Goal: Task Accomplishment & Management: Complete application form

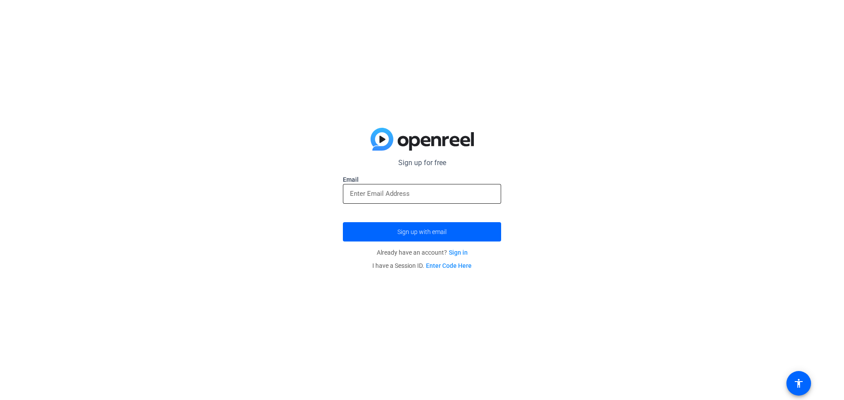
click at [369, 194] on input "email" at bounding box center [422, 194] width 144 height 11
paste input "[EMAIL_ADDRESS][DOMAIN_NAME]"
type input "[EMAIL_ADDRESS][DOMAIN_NAME]"
click at [389, 233] on span "submit" at bounding box center [422, 231] width 158 height 21
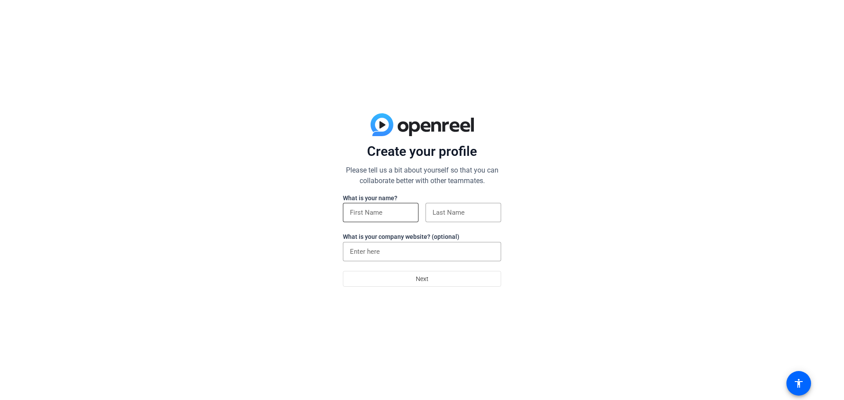
click at [361, 210] on input at bounding box center [381, 212] width 62 height 11
paste input "adjo4qx46s"
type input "adjo4qx46s"
click at [431, 205] on div at bounding box center [463, 212] width 76 height 19
click at [442, 216] on input at bounding box center [463, 212] width 62 height 11
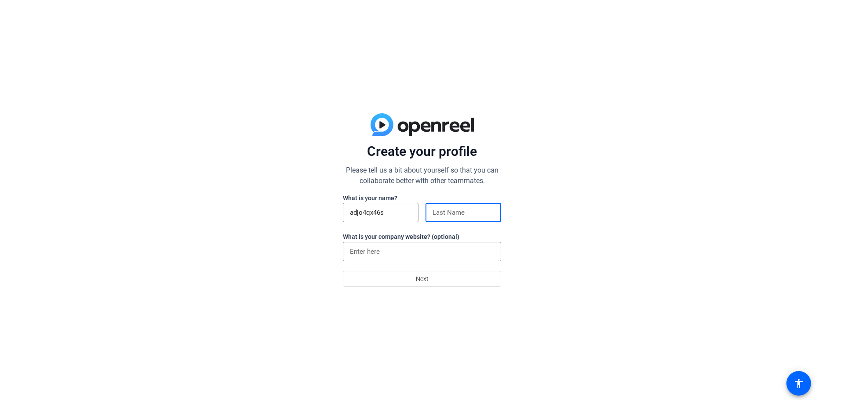
paste input "illubd"
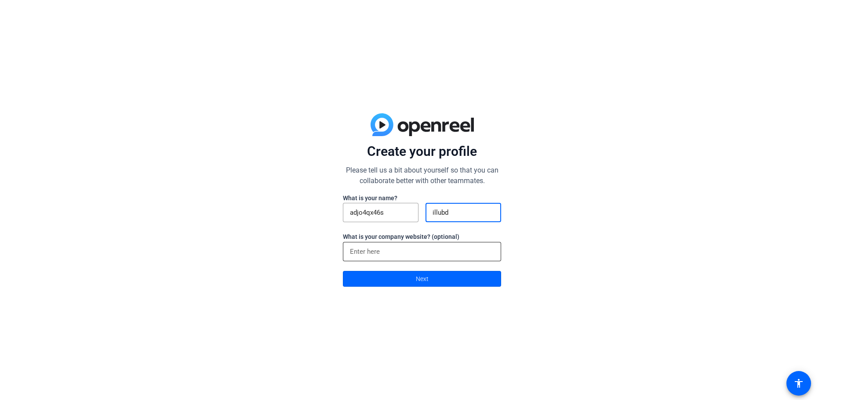
type input "illubd"
click at [420, 256] on input at bounding box center [422, 252] width 144 height 11
click at [429, 281] on span at bounding box center [421, 278] width 157 height 21
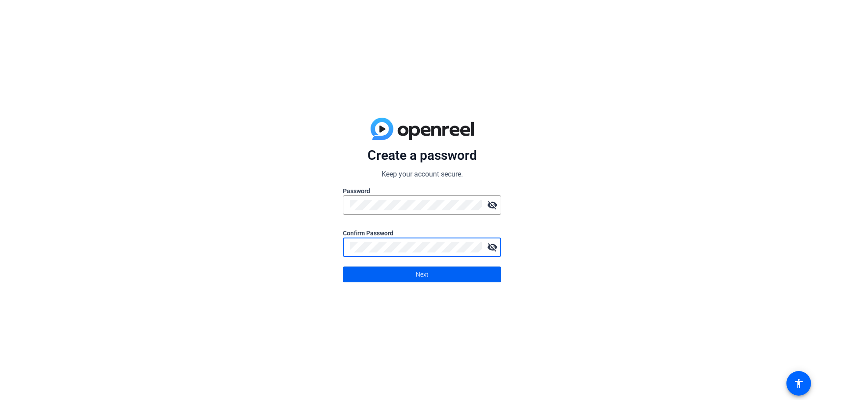
click at [399, 277] on span at bounding box center [421, 274] width 157 height 21
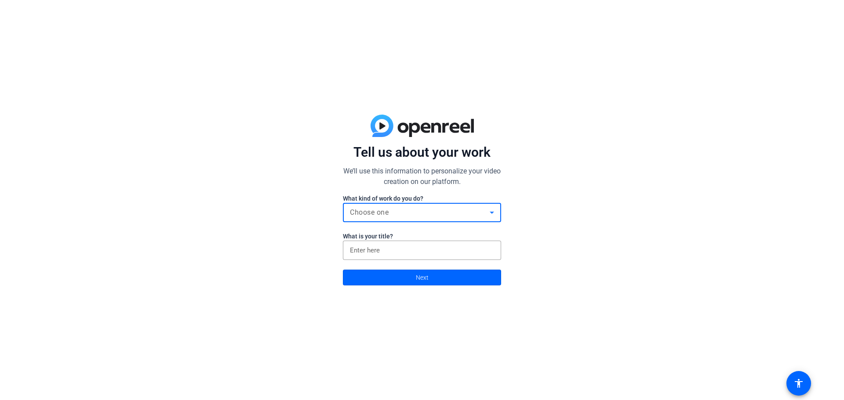
click at [410, 215] on div "Choose one" at bounding box center [420, 212] width 140 height 11
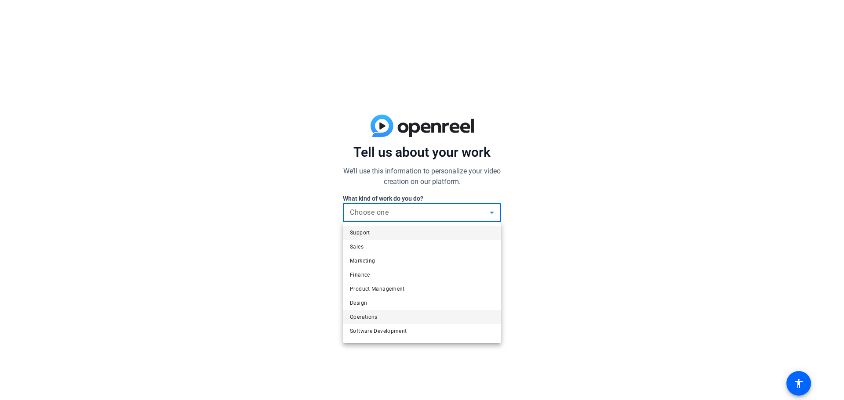
scroll to position [27, 0]
click at [395, 333] on mat-option "Other" at bounding box center [422, 333] width 158 height 14
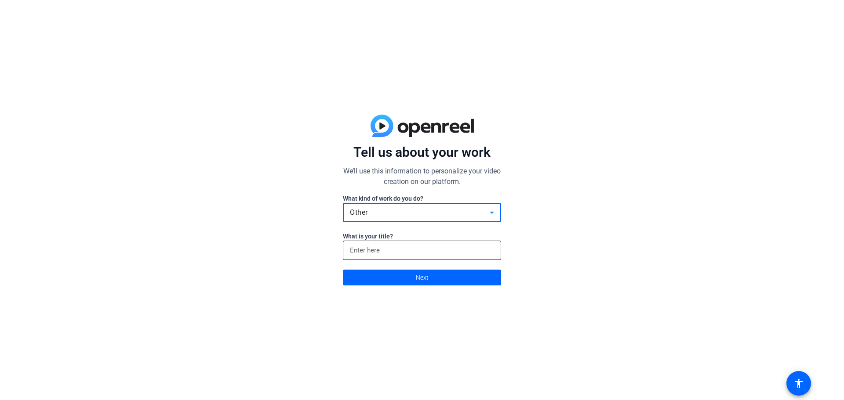
click at [396, 244] on div at bounding box center [422, 250] width 144 height 19
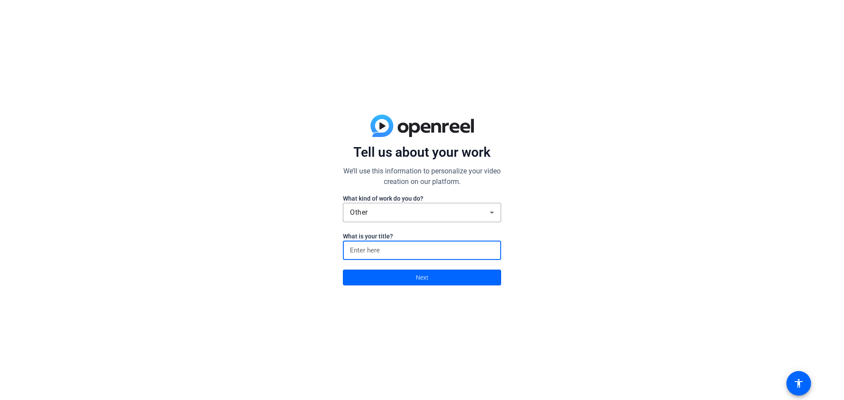
click at [396, 251] on input at bounding box center [422, 250] width 144 height 11
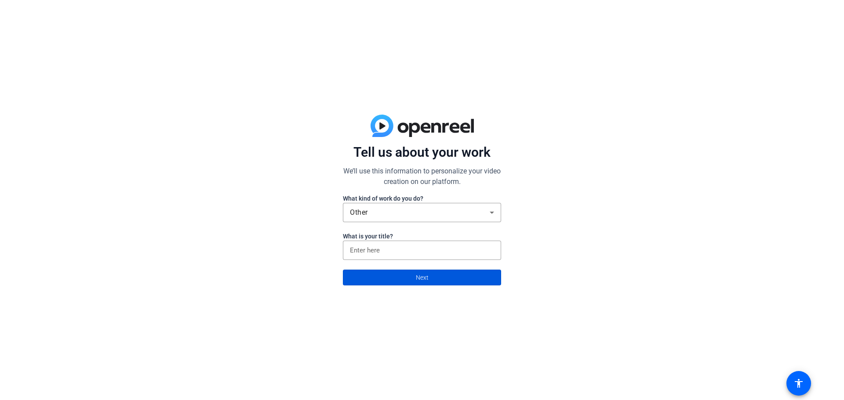
click at [406, 284] on span at bounding box center [421, 277] width 157 height 21
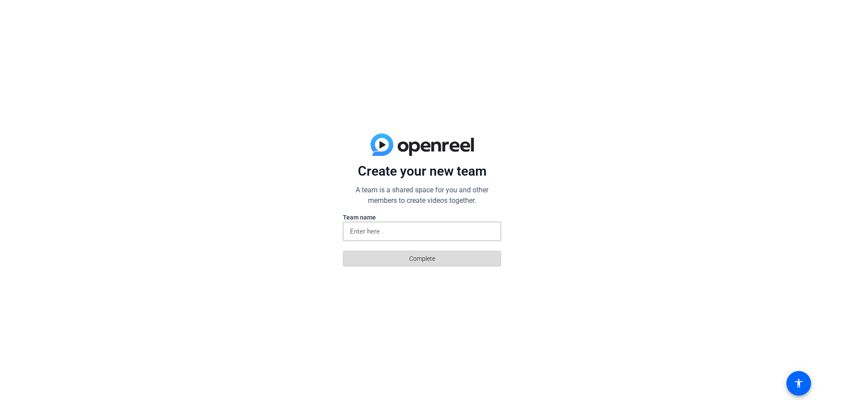
click at [401, 254] on span at bounding box center [421, 258] width 157 height 21
click at [396, 236] on input at bounding box center [422, 231] width 144 height 11
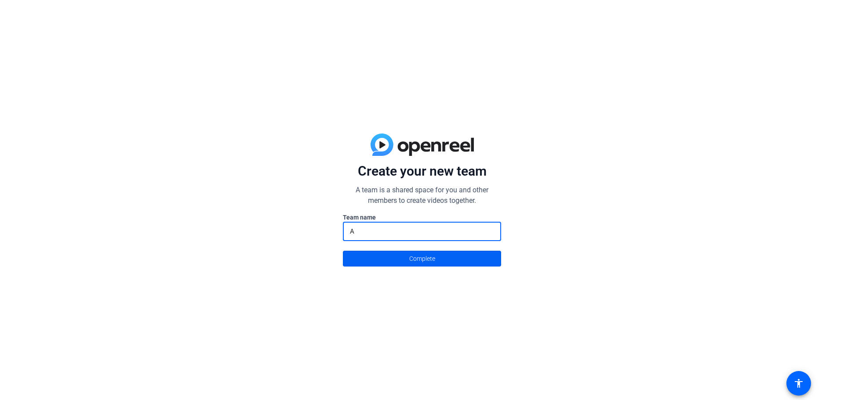
type input "A"
click at [399, 259] on span at bounding box center [421, 258] width 157 height 21
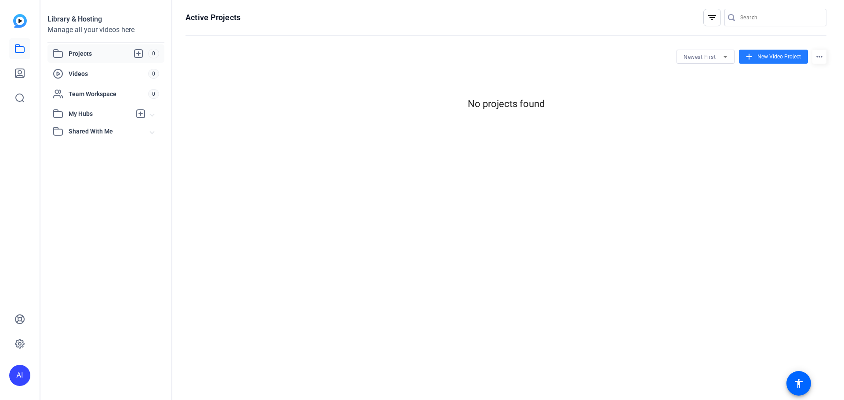
click at [780, 53] on span "New Video Project" at bounding box center [779, 57] width 44 height 8
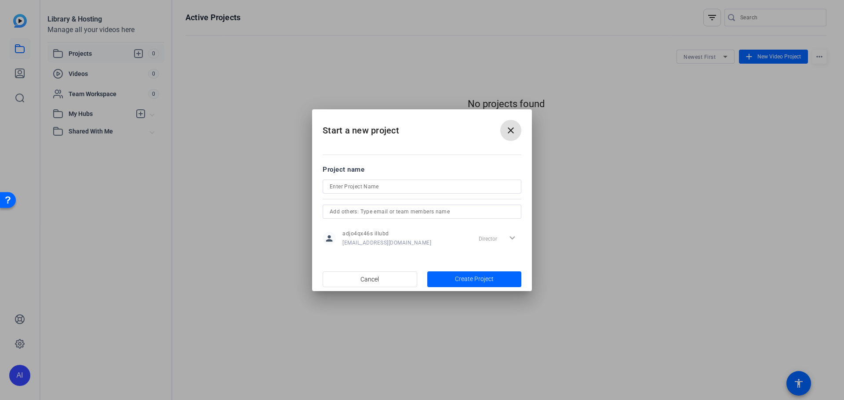
click at [360, 187] on input at bounding box center [422, 186] width 185 height 11
type input "Sentinelese"
click at [446, 281] on span "button" at bounding box center [474, 279] width 94 height 21
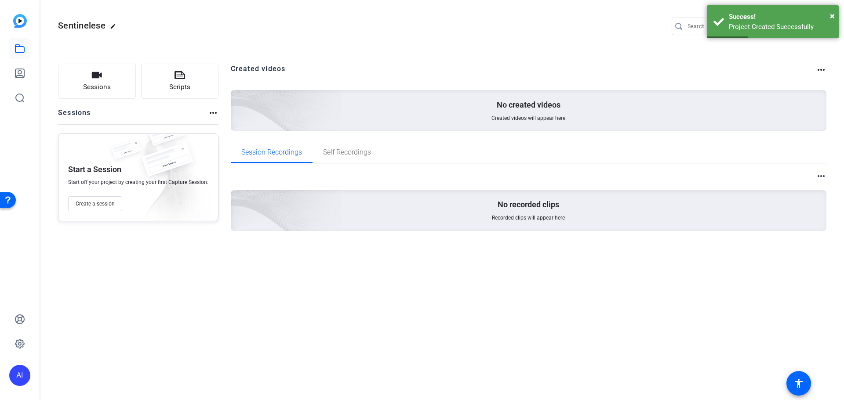
click at [478, 104] on div "No created videos Created videos will appear here" at bounding box center [529, 110] width 596 height 41
click at [107, 80] on button "Sessions" at bounding box center [97, 81] width 78 height 35
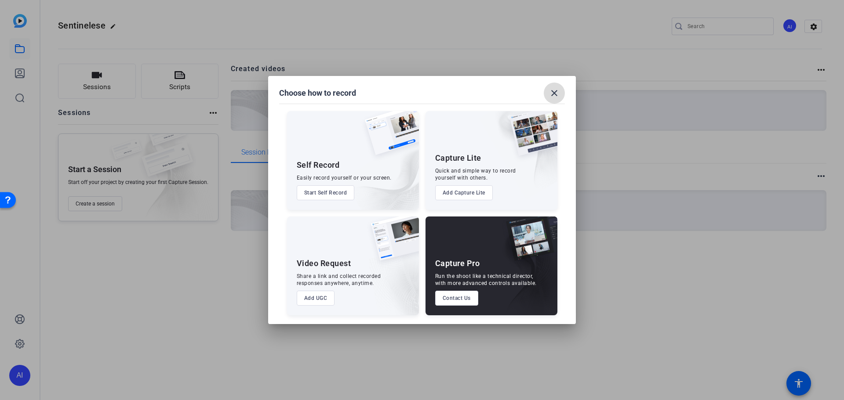
click at [557, 93] on mat-icon "close" at bounding box center [554, 93] width 11 height 11
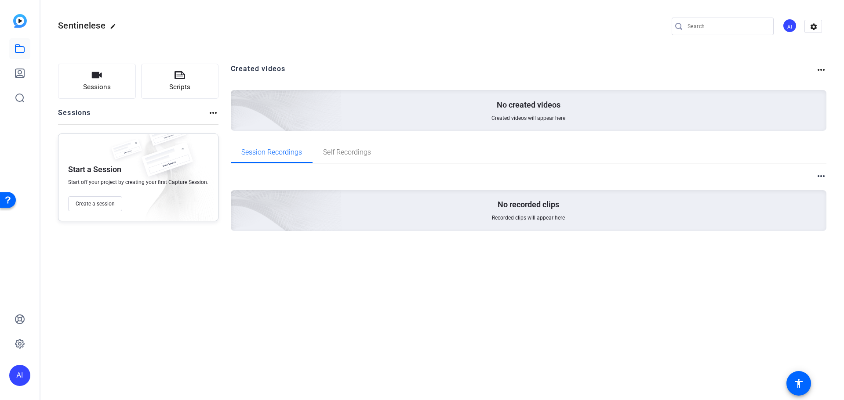
click at [441, 116] on div "No created videos Created videos will appear here" at bounding box center [529, 110] width 596 height 41
click at [88, 207] on span "Create a session" at bounding box center [95, 203] width 39 height 7
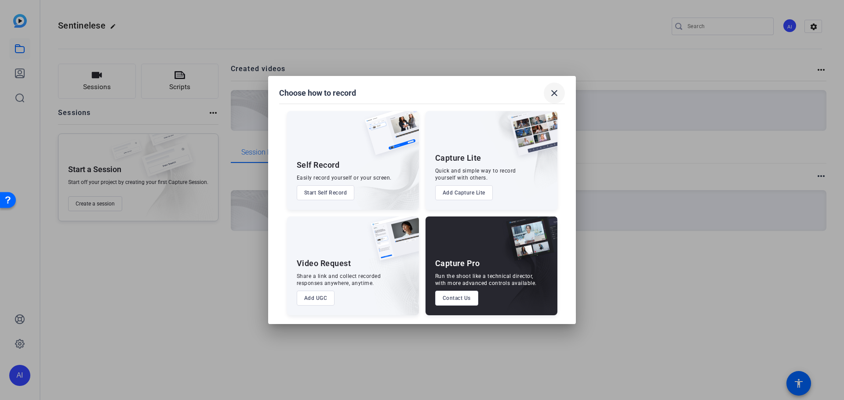
click at [559, 90] on span at bounding box center [554, 93] width 21 height 21
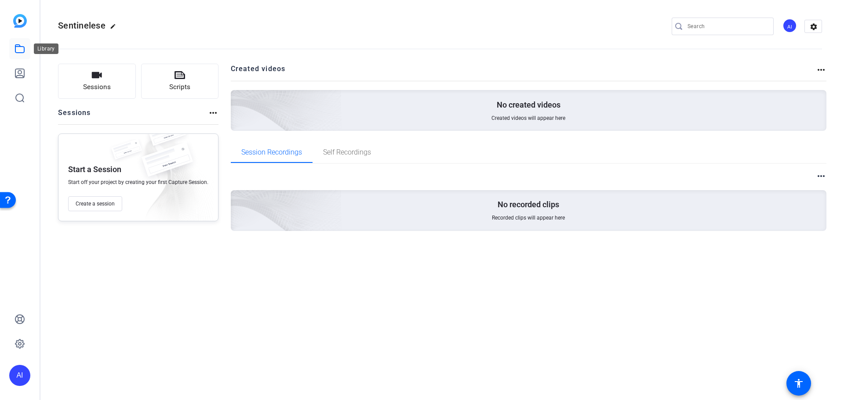
click at [19, 56] on link at bounding box center [19, 48] width 21 height 21
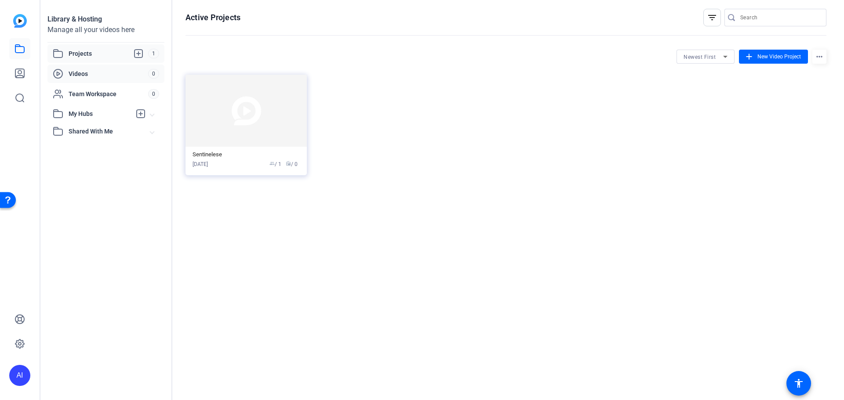
click at [109, 68] on div "Videos 0" at bounding box center [105, 74] width 117 height 18
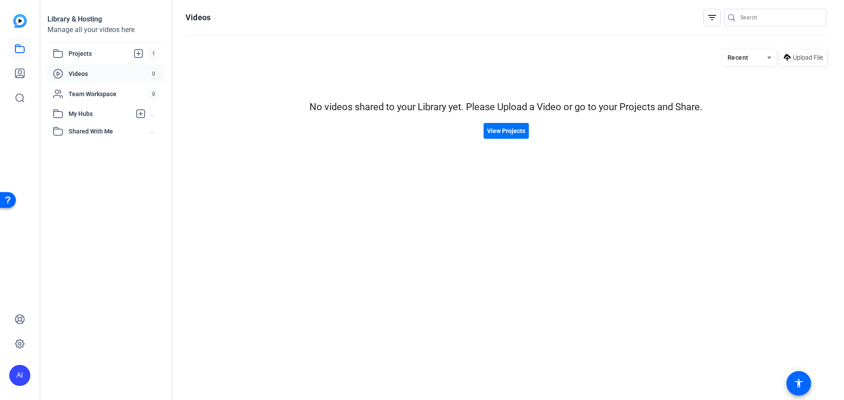
click at [499, 134] on span "View Projects" at bounding box center [506, 131] width 38 height 9
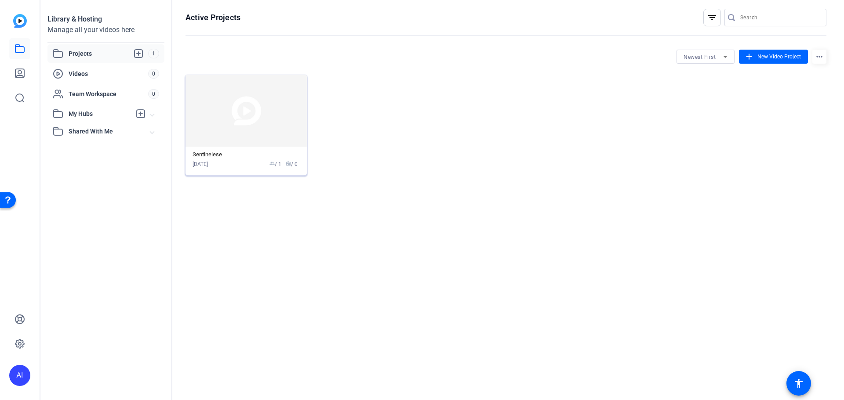
click at [261, 123] on img at bounding box center [245, 111] width 121 height 72
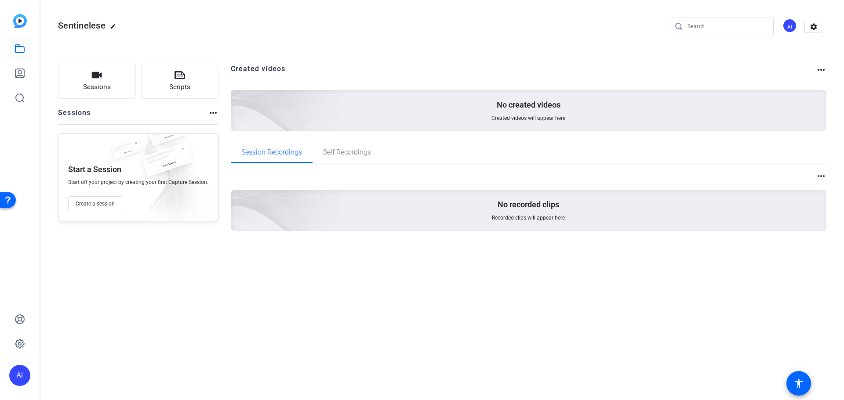
click at [566, 116] on div "No created videos Created videos will appear here" at bounding box center [529, 110] width 596 height 41
click at [26, 49] on link at bounding box center [19, 48] width 21 height 21
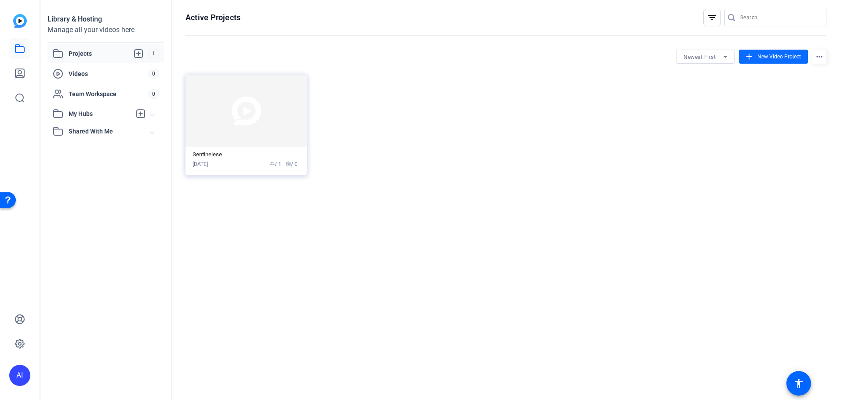
click at [789, 51] on span at bounding box center [773, 56] width 69 height 21
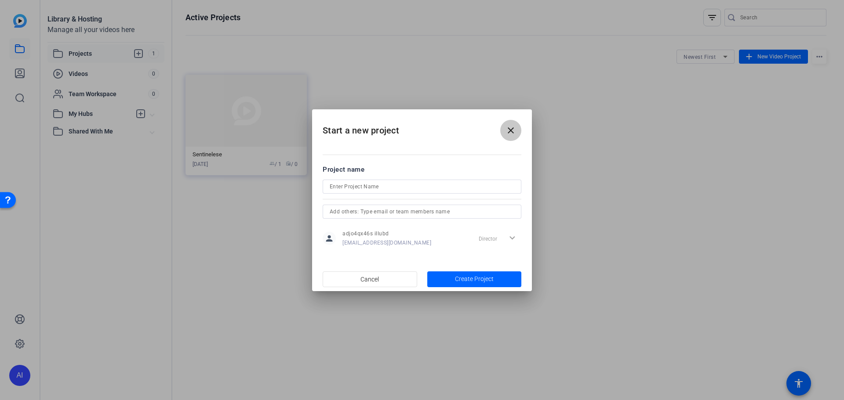
click at [511, 129] on mat-icon "close" at bounding box center [510, 130] width 11 height 11
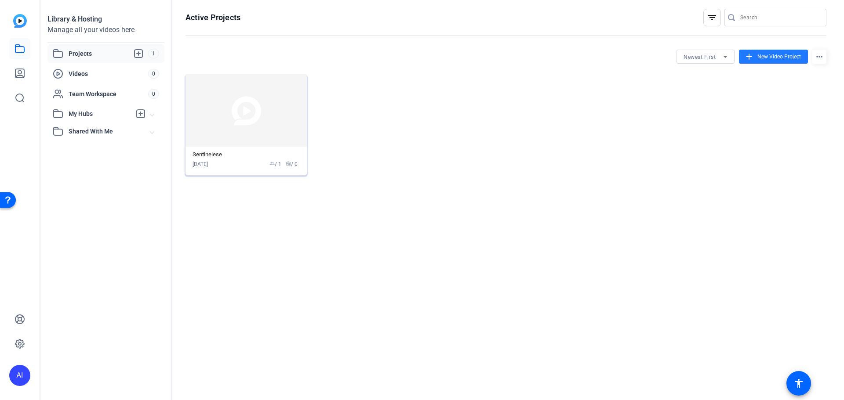
click at [247, 168] on div "[DATE] group / 1 radio / 0" at bounding box center [245, 164] width 107 height 8
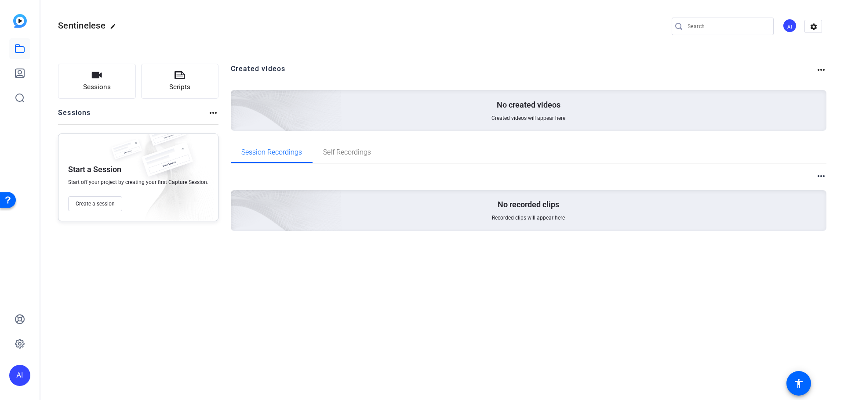
click at [413, 102] on div "No created videos Created videos will appear here" at bounding box center [529, 110] width 596 height 41
click at [810, 70] on h2 "Created videos" at bounding box center [523, 72] width 585 height 17
click at [820, 69] on mat-icon "more_horiz" at bounding box center [821, 70] width 11 height 11
click at [439, 98] on div at bounding box center [422, 200] width 844 height 400
click at [70, 57] on openreel-divider-bar at bounding box center [440, 46] width 764 height 27
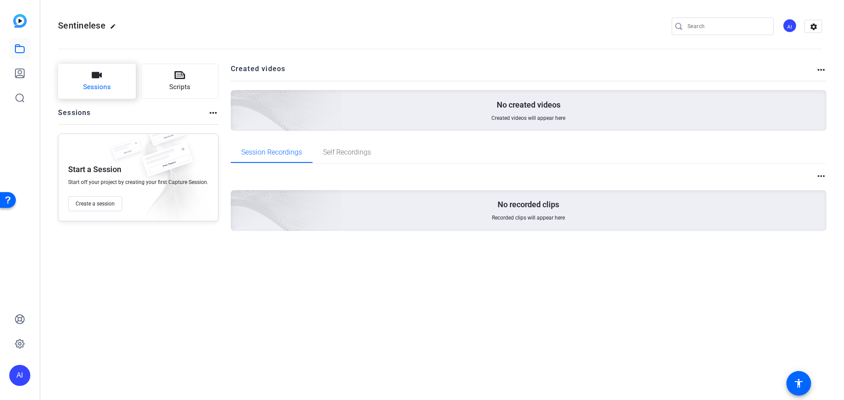
click at [78, 71] on button "Sessions" at bounding box center [97, 81] width 78 height 35
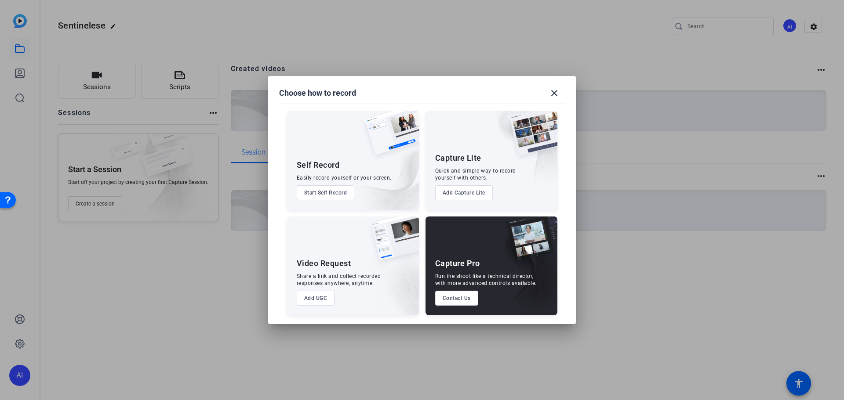
click at [476, 191] on button "Add Capture Lite" at bounding box center [464, 192] width 58 height 15
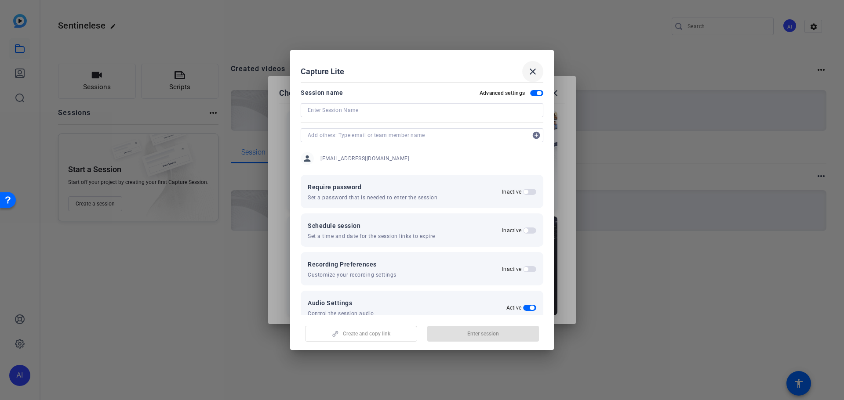
click at [533, 70] on mat-icon "close" at bounding box center [532, 71] width 11 height 11
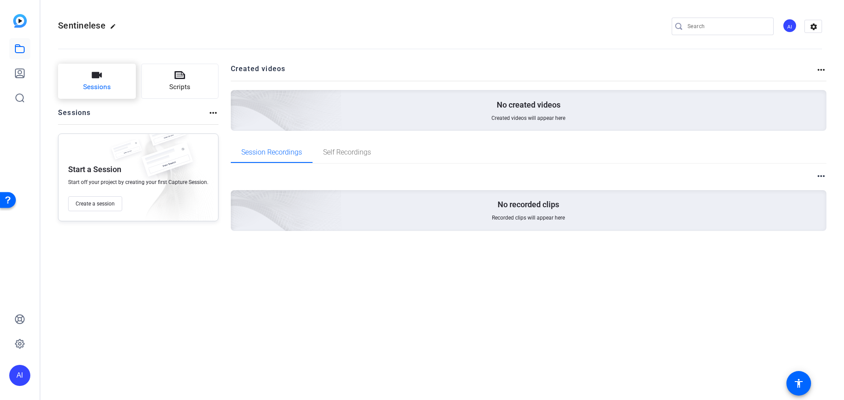
click at [102, 78] on button "Sessions" at bounding box center [97, 81] width 78 height 35
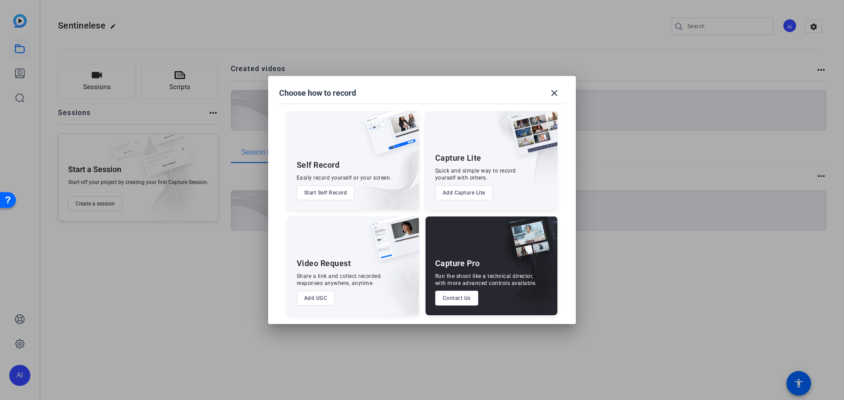
click at [326, 195] on button "Start Self Record" at bounding box center [326, 192] width 58 height 15
